Goal: Information Seeking & Learning: Learn about a topic

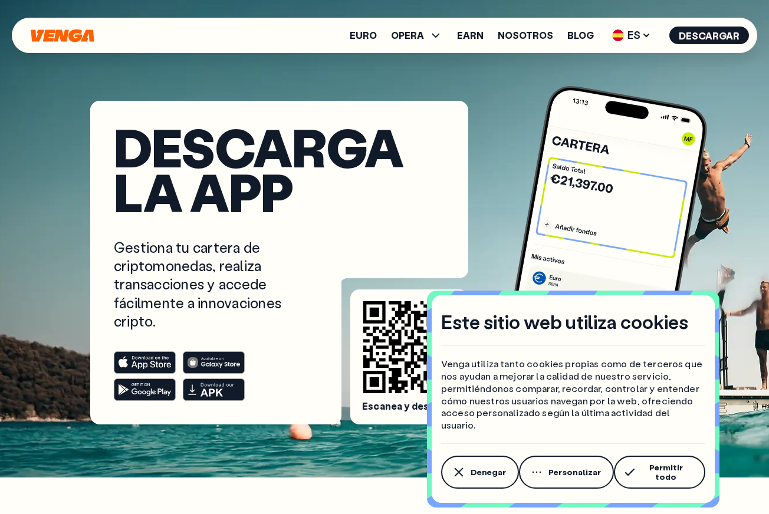
click at [53, 35] on icon "Inicio" at bounding box center [62, 35] width 63 height 13
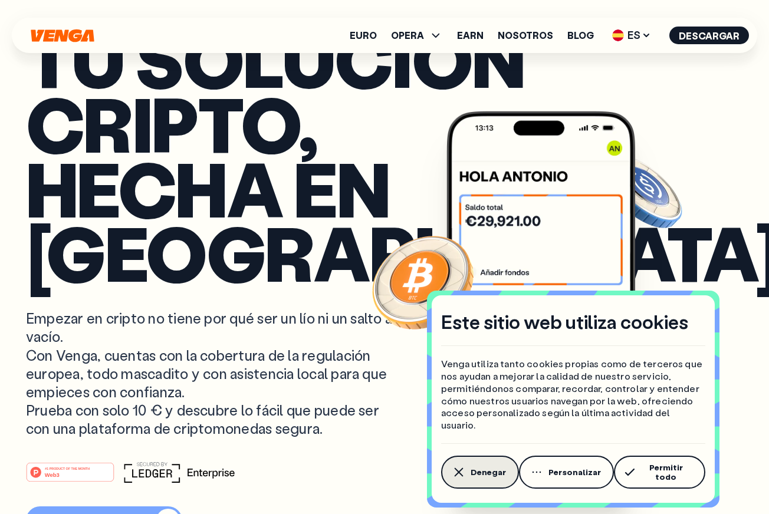
click at [496, 464] on button "Denegar" at bounding box center [480, 472] width 78 height 33
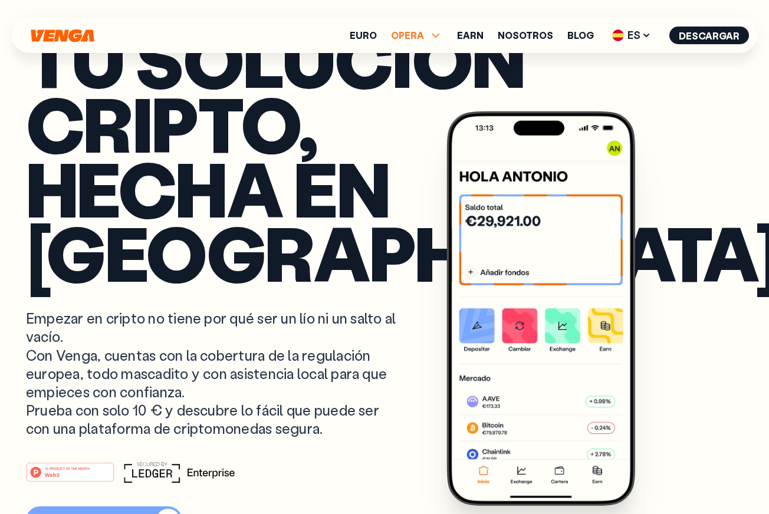
scroll to position [1, 0]
click at [424, 32] on span "OPERA" at bounding box center [407, 35] width 33 height 9
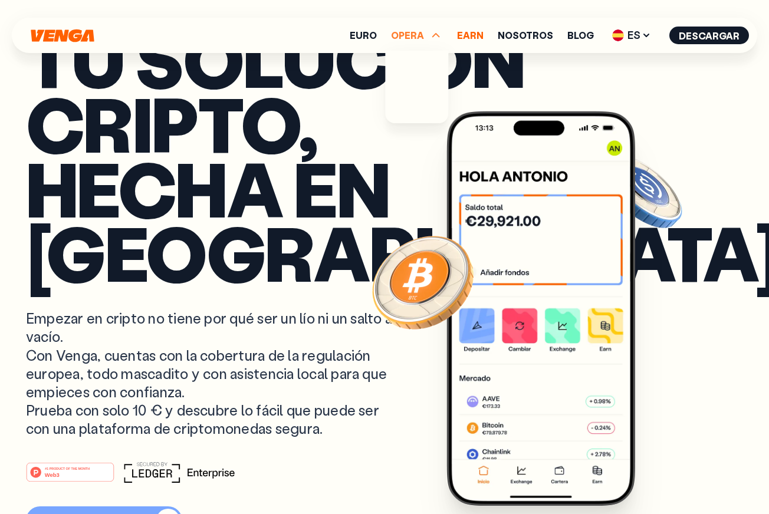
click at [474, 32] on link "Earn" at bounding box center [470, 35] width 27 height 9
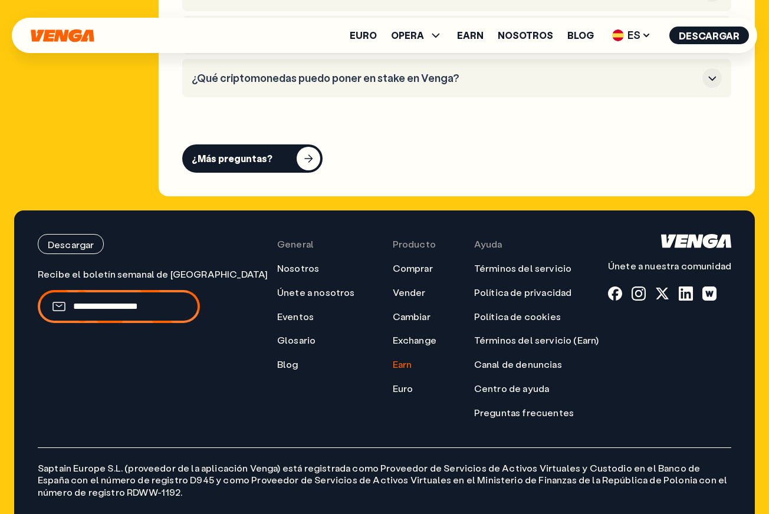
scroll to position [6209, 0]
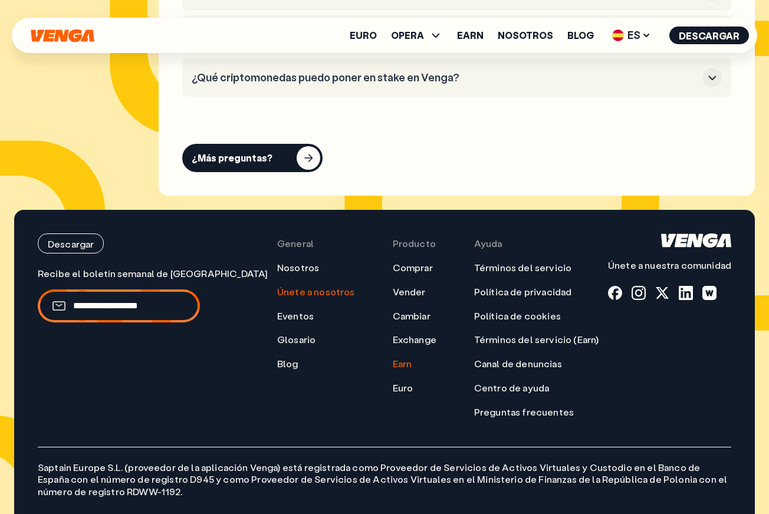
click at [277, 286] on link "Únete a nosotros" at bounding box center [316, 292] width 78 height 12
